Goal: Transaction & Acquisition: Purchase product/service

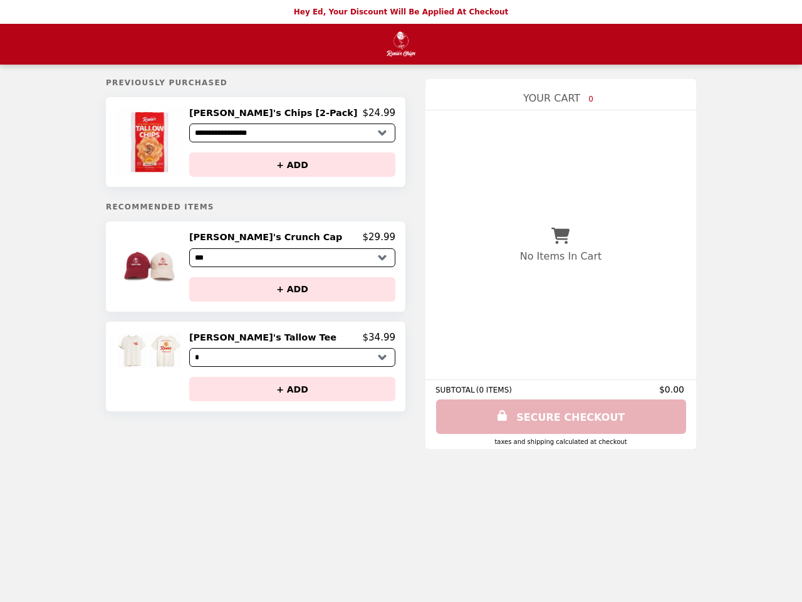
click at [187, 143] on img at bounding box center [151, 142] width 73 height 70
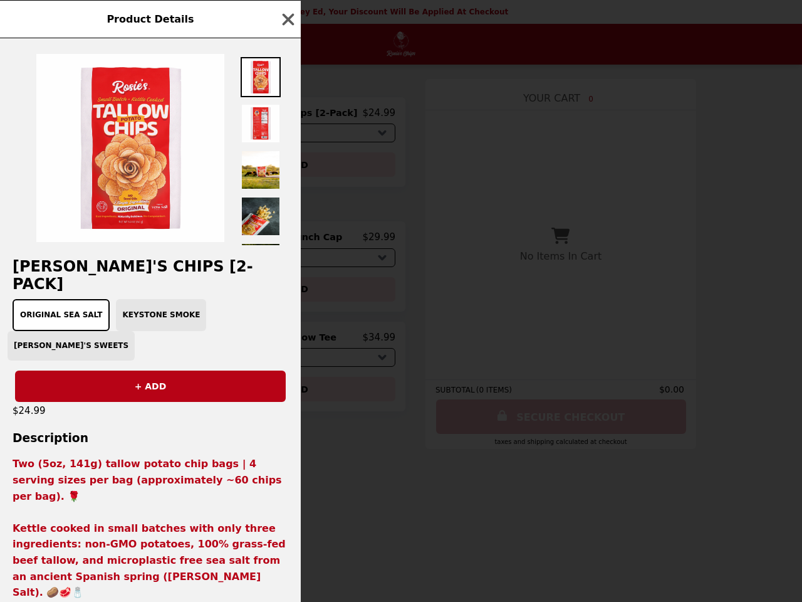
click at [292, 115] on div "Product Details [PERSON_NAME]'s Chips [2-Pack] Original Sea Salt Keystone Smoke…" at bounding box center [401, 301] width 802 height 602
click at [292, 167] on div at bounding box center [150, 141] width 301 height 207
click at [194, 270] on h2 "[PERSON_NAME]'s Chips [2-Pack]" at bounding box center [150, 275] width 301 height 35
click at [292, 241] on div at bounding box center [150, 141] width 301 height 207
click at [292, 293] on div "Product Details [PERSON_NAME]'s Chips [2-Pack] Original Sea Salt Keystone Smoke…" at bounding box center [401, 301] width 802 height 602
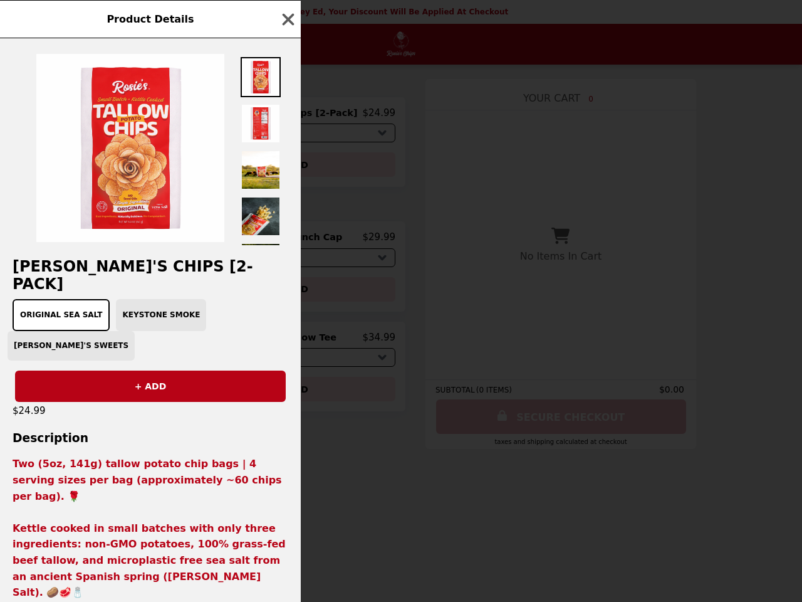
click at [194, 402] on div "$24.99" at bounding box center [150, 411] width 301 height 18
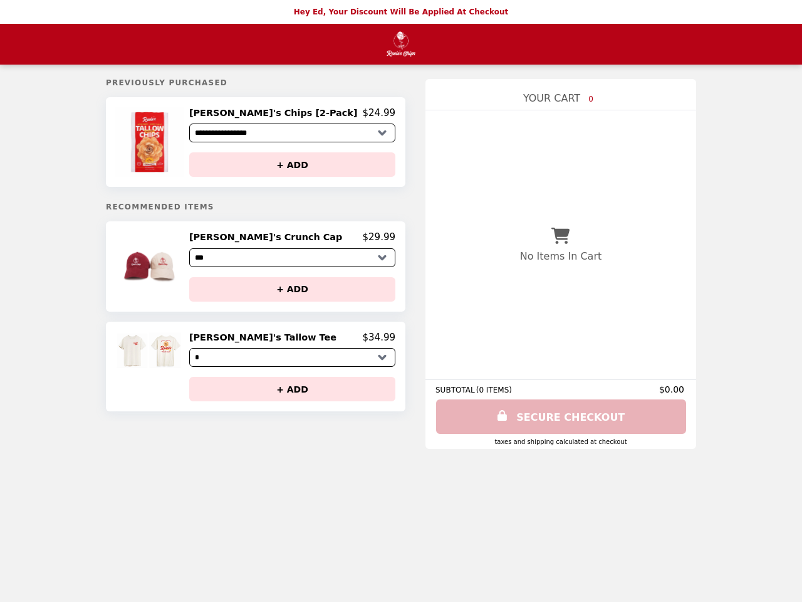
click at [292, 342] on h2 "[PERSON_NAME]'s Tallow Tee" at bounding box center [265, 336] width 152 height 11
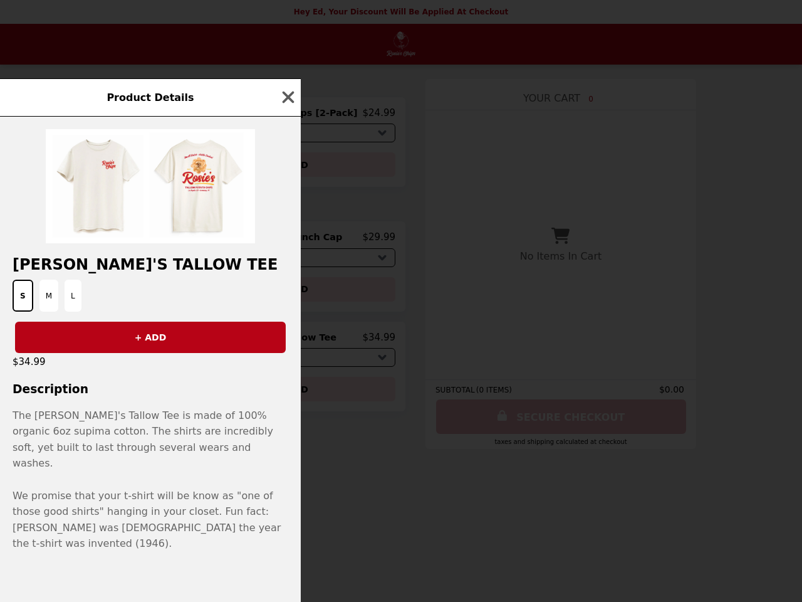
click at [292, 394] on div "Product Details [PERSON_NAME]'s Tallow Tee S M L + ADD $34.99 Description The […" at bounding box center [401, 301] width 802 height 602
